Goal: Information Seeking & Learning: Learn about a topic

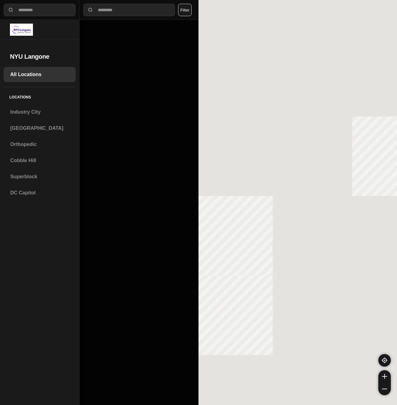
select select "*"
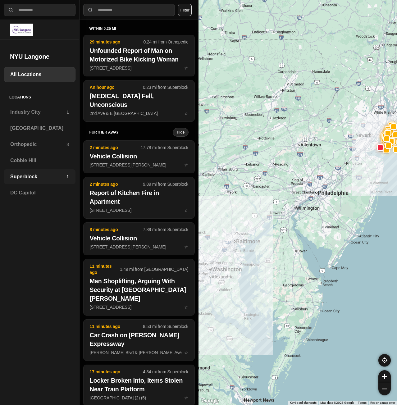
click at [37, 178] on h3 "Superblock" at bounding box center [38, 176] width 56 height 7
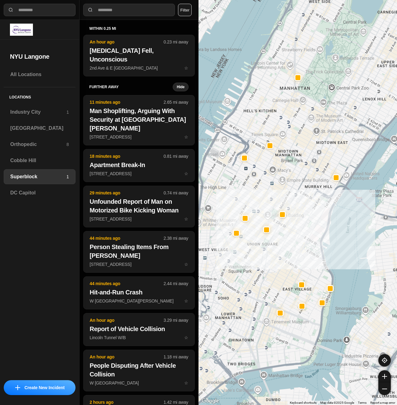
drag, startPoint x: 267, startPoint y: 267, endPoint x: 290, endPoint y: 223, distance: 48.9
click at [290, 223] on div at bounding box center [297, 202] width 198 height 405
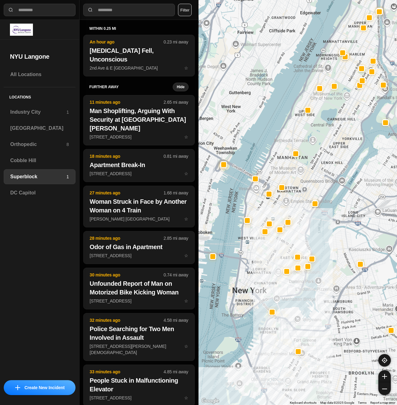
drag, startPoint x: 295, startPoint y: 241, endPoint x: 298, endPoint y: 232, distance: 9.6
click at [298, 232] on div at bounding box center [297, 202] width 198 height 405
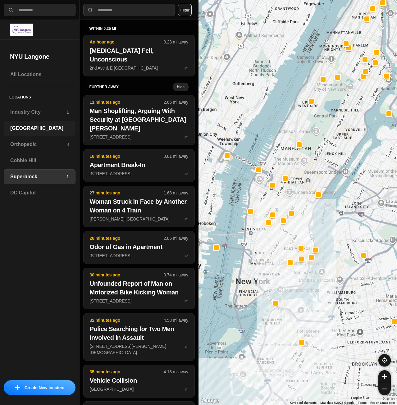
click at [54, 128] on h3 "[GEOGRAPHIC_DATA]" at bounding box center [39, 127] width 59 height 7
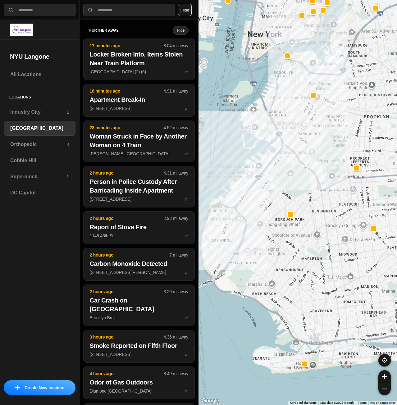
drag, startPoint x: 348, startPoint y: 296, endPoint x: 321, endPoint y: 259, distance: 45.5
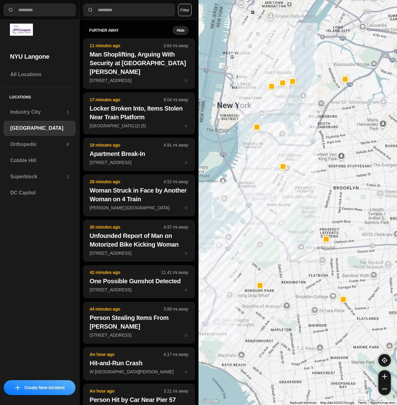
drag, startPoint x: 269, startPoint y: 97, endPoint x: 245, endPoint y: 162, distance: 69.8
click at [245, 162] on div at bounding box center [297, 202] width 198 height 405
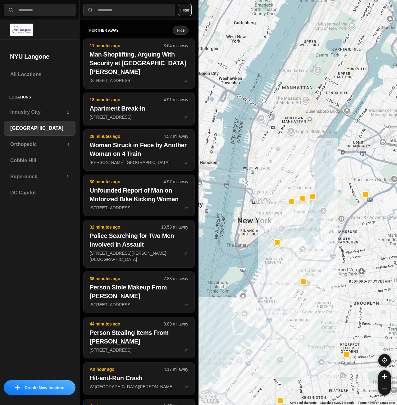
drag, startPoint x: 273, startPoint y: 98, endPoint x: 285, endPoint y: 181, distance: 84.1
click at [283, 182] on div at bounding box center [297, 202] width 198 height 405
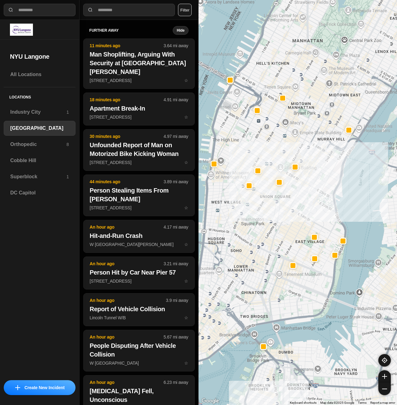
drag, startPoint x: 327, startPoint y: 142, endPoint x: 323, endPoint y: 173, distance: 31.3
click at [323, 180] on div "421 people" at bounding box center [297, 202] width 198 height 405
